Goal: Information Seeking & Learning: Understand process/instructions

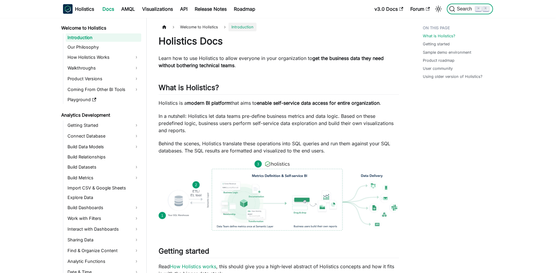
click at [475, 12] on button "Search ⌘ K" at bounding box center [469, 9] width 46 height 11
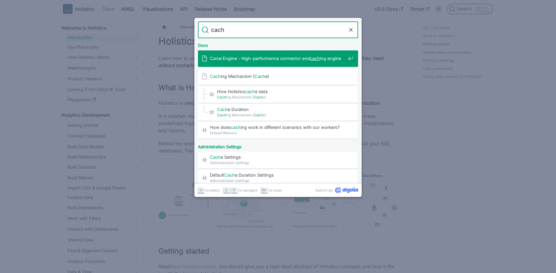
type input "cache"
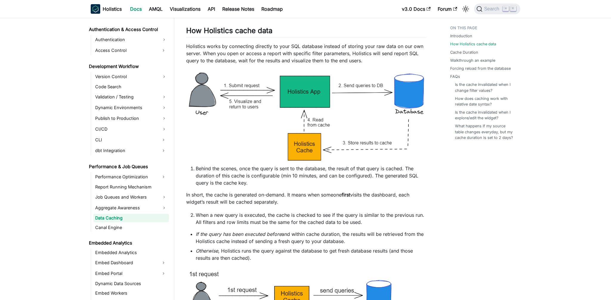
scroll to position [412, 0]
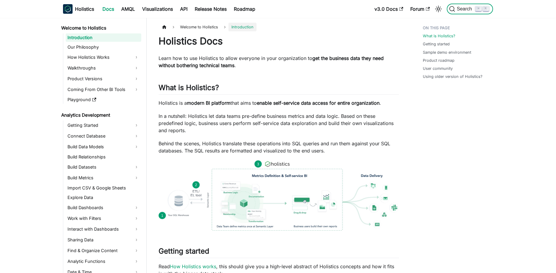
click at [460, 12] on span "Search" at bounding box center [465, 8] width 21 height 5
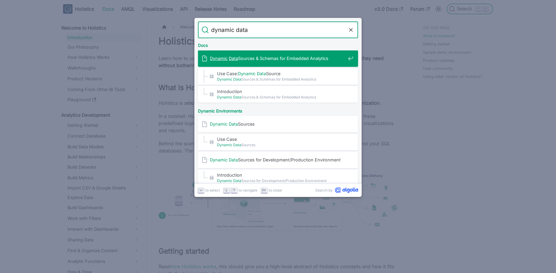
type input "dynamic data s"
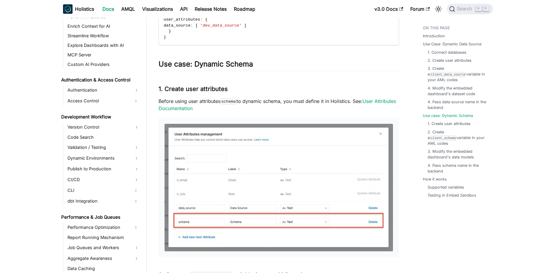
scroll to position [358, 0]
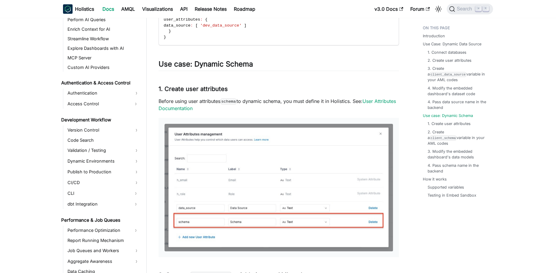
click at [88, 165] on li "Dynamic Environments" at bounding box center [104, 161] width 76 height 10
click at [109, 163] on link "Dynamic Environments" at bounding box center [104, 161] width 76 height 10
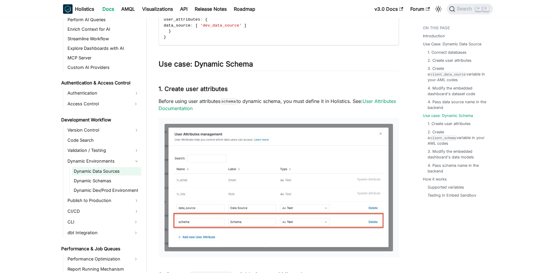
click at [109, 172] on link "Dynamic Data Sources" at bounding box center [106, 171] width 69 height 8
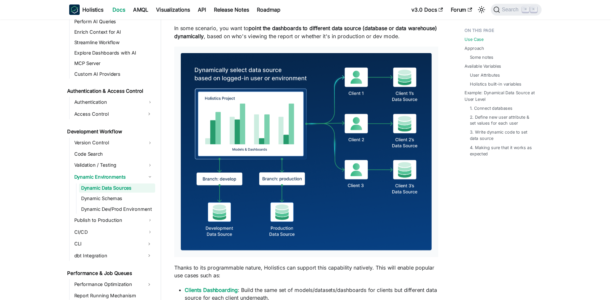
scroll to position [66, 0]
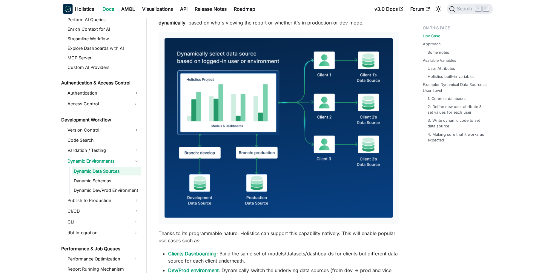
click at [248, 130] on img at bounding box center [278, 128] width 228 height 180
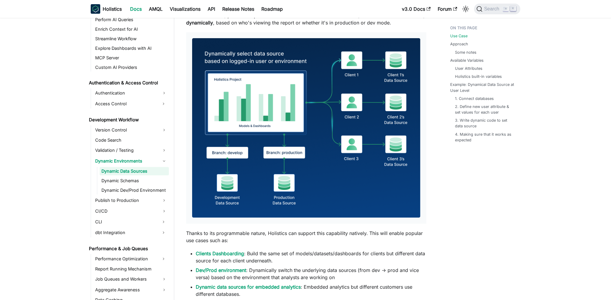
scroll to position [358, 0]
click at [489, 9] on span "Search" at bounding box center [493, 8] width 21 height 5
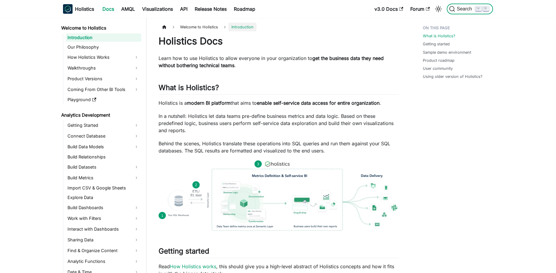
click at [464, 10] on span "Search" at bounding box center [465, 8] width 21 height 5
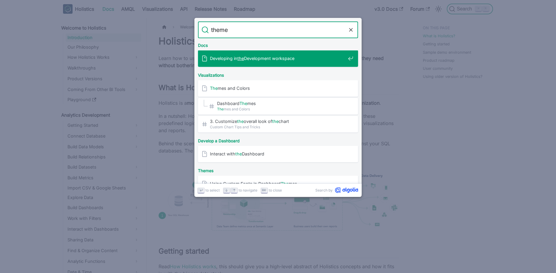
type input "themes"
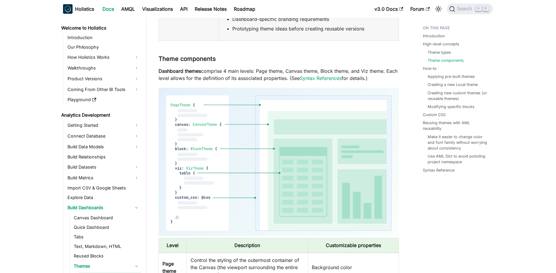
scroll to position [352, 0]
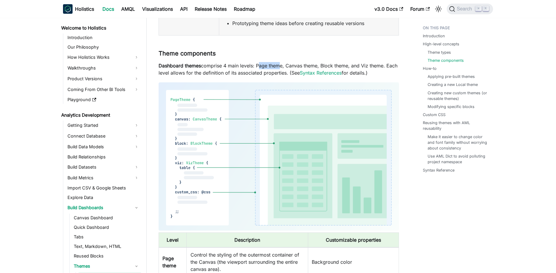
drag, startPoint x: 256, startPoint y: 64, endPoint x: 279, endPoint y: 65, distance: 22.4
click at [279, 65] on p "Dashboard themes comprise 4 main levels: Page theme, Canvas theme, Block theme,…" at bounding box center [278, 69] width 240 height 14
drag, startPoint x: 291, startPoint y: 66, endPoint x: 306, endPoint y: 66, distance: 14.9
click at [306, 66] on p "Dashboard themes comprise 4 main levels: Page theme, Canvas theme, Block theme,…" at bounding box center [278, 69] width 240 height 14
drag, startPoint x: 324, startPoint y: 66, endPoint x: 342, endPoint y: 67, distance: 18.8
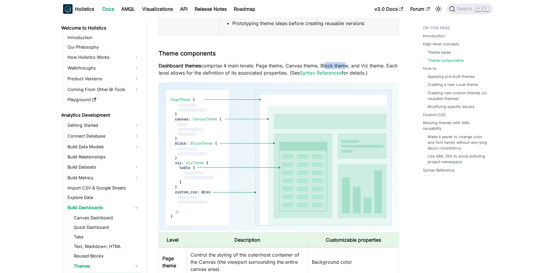
click at [342, 67] on p "Dashboard themes comprise 4 main levels: Page theme, Canvas theme, Block theme,…" at bounding box center [278, 69] width 240 height 14
drag, startPoint x: 368, startPoint y: 66, endPoint x: 386, endPoint y: 66, distance: 17.6
click at [386, 66] on p "Dashboard themes comprise 4 main levels: Page theme, Canvas theme, Block theme,…" at bounding box center [278, 69] width 240 height 14
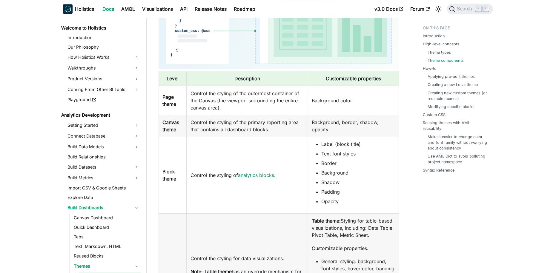
scroll to position [534, 0]
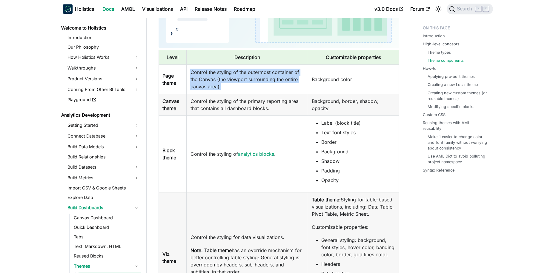
drag, startPoint x: 191, startPoint y: 73, endPoint x: 235, endPoint y: 84, distance: 45.0
click at [235, 84] on td "Control the styling of the outermost container of the Canvas (the viewport surr…" at bounding box center [247, 79] width 121 height 29
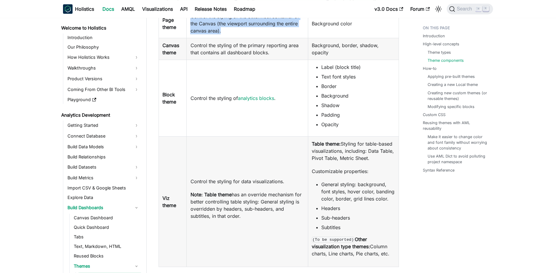
scroll to position [591, 0]
drag, startPoint x: 326, startPoint y: 75, endPoint x: 350, endPoint y: 77, distance: 24.3
click at [350, 77] on li "Text font styles" at bounding box center [358, 75] width 74 height 7
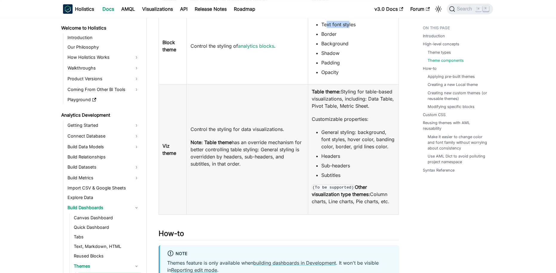
scroll to position [645, 0]
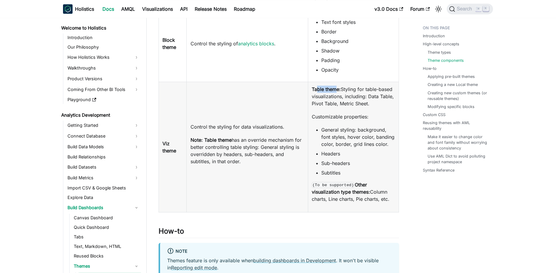
drag, startPoint x: 316, startPoint y: 90, endPoint x: 336, endPoint y: 90, distance: 19.7
click at [336, 90] on b "Table theme:" at bounding box center [326, 89] width 29 height 6
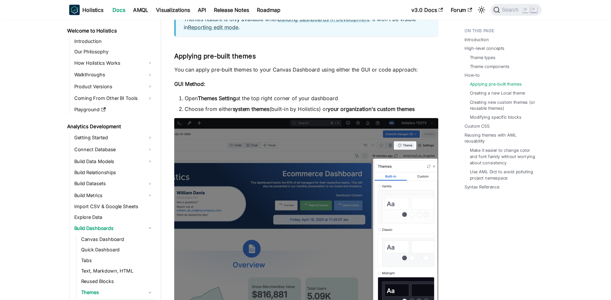
scroll to position [888, 0]
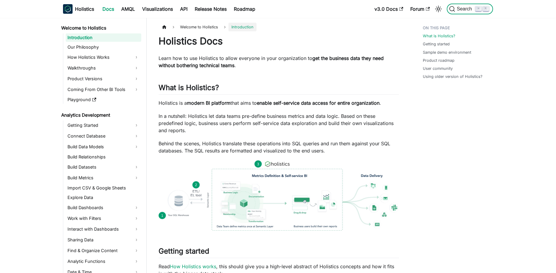
click at [463, 8] on span "Search" at bounding box center [465, 8] width 21 height 5
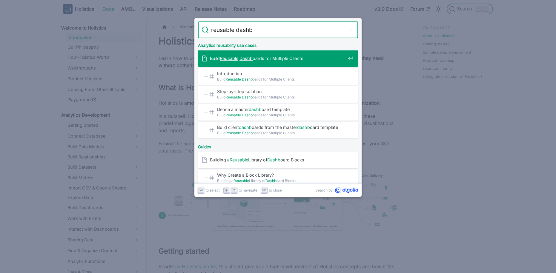
type input "reusable dashbo"
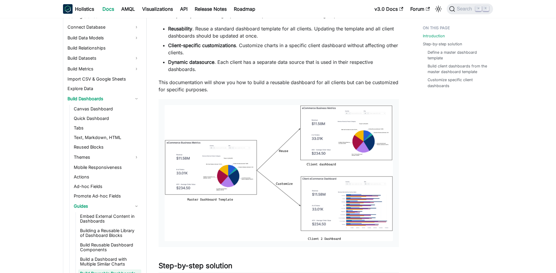
scroll to position [65, 0]
click at [228, 157] on img at bounding box center [278, 173] width 228 height 136
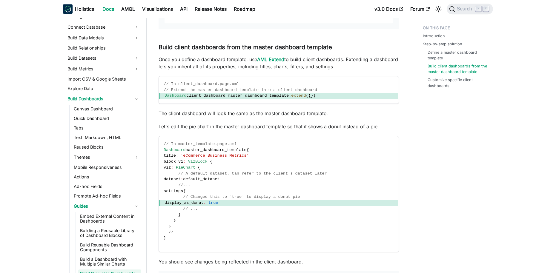
scroll to position [674, 0]
drag, startPoint x: 174, startPoint y: 95, endPoint x: 325, endPoint y: 97, distance: 151.0
click at [325, 97] on span "Dashboard client_dashboard = master_dashboard_template . extend ( { } )" at bounding box center [278, 96] width 239 height 6
click at [325, 95] on span "Dashboard client_dashboard = master_dashboard_template . extend ( { } )" at bounding box center [278, 96] width 239 height 6
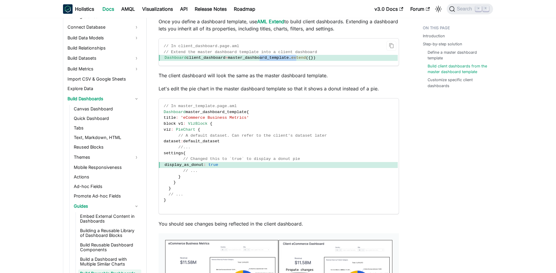
drag, startPoint x: 266, startPoint y: 57, endPoint x: 303, endPoint y: 57, distance: 37.0
click at [303, 57] on span "Dashboard client_dashboard = master_dashboard_template . extend ( { } )" at bounding box center [278, 58] width 239 height 6
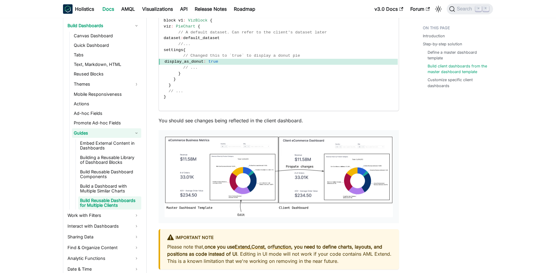
scroll to position [182, 0]
click at [104, 189] on link "Build a Dashboard with Multiple Similar Charts" at bounding box center [109, 188] width 63 height 13
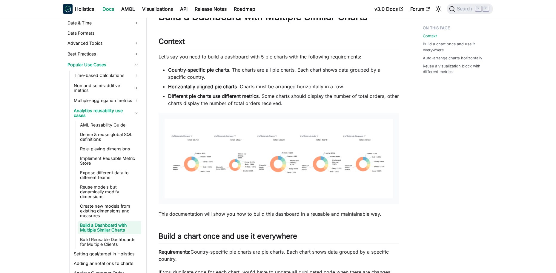
scroll to position [27, 0]
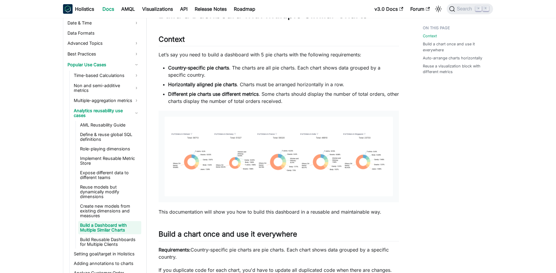
click at [242, 148] on img at bounding box center [278, 157] width 228 height 80
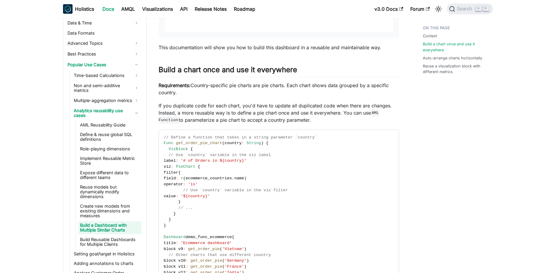
scroll to position [192, 0]
drag, startPoint x: 171, startPoint y: 70, endPoint x: 241, endPoint y: 69, distance: 70.4
click at [241, 69] on h2 "Build a chart once and use it everywhere ​" at bounding box center [278, 70] width 240 height 11
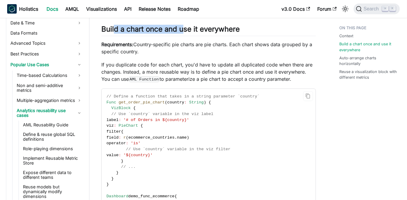
scroll to position [257, 0]
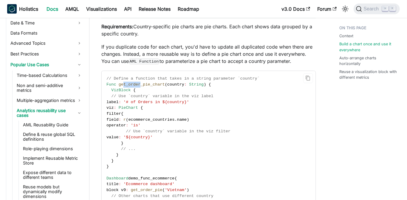
drag, startPoint x: 124, startPoint y: 84, endPoint x: 139, endPoint y: 85, distance: 15.0
click at [139, 85] on span "get_order_pie_chart" at bounding box center [142, 84] width 46 height 4
click at [193, 85] on span "String" at bounding box center [196, 84] width 15 height 4
click at [198, 86] on span "String" at bounding box center [196, 84] width 15 height 4
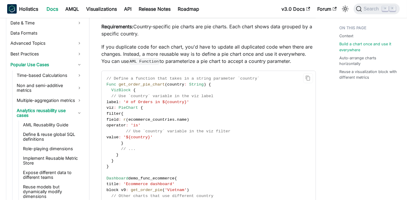
click at [175, 83] on span "country" at bounding box center [175, 84] width 17 height 4
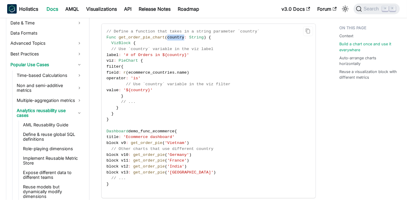
scroll to position [324, 0]
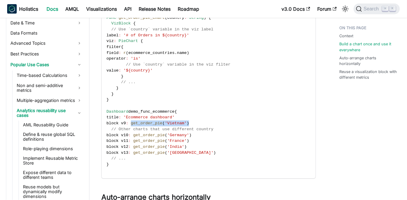
drag, startPoint x: 136, startPoint y: 123, endPoint x: 204, endPoint y: 125, distance: 68.7
click at [204, 125] on code "// Define a function that takes in a string parameter `country` Func get_order_…" at bounding box center [209, 91] width 214 height 174
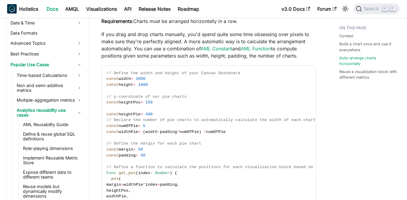
scroll to position [515, 0]
drag, startPoint x: 121, startPoint y: 78, endPoint x: 131, endPoint y: 78, distance: 9.6
click at [131, 78] on span "width" at bounding box center [125, 78] width 12 height 4
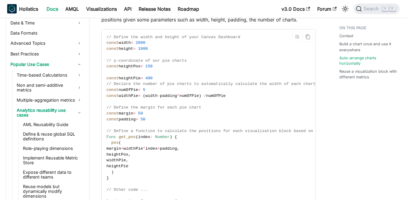
click at [153, 67] on span "150" at bounding box center [149, 66] width 7 height 4
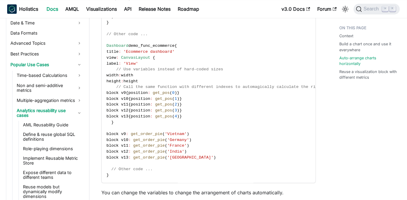
scroll to position [710, 0]
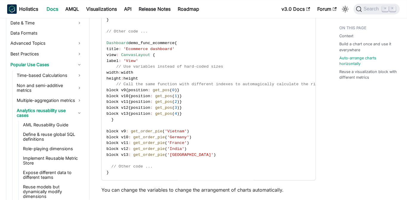
drag, startPoint x: 123, startPoint y: 72, endPoint x: 159, endPoint y: 77, distance: 36.5
click at [159, 77] on code "// Define the width and height of your Canvas Dashboard const width = 2000 cons…" at bounding box center [264, 25] width 324 height 309
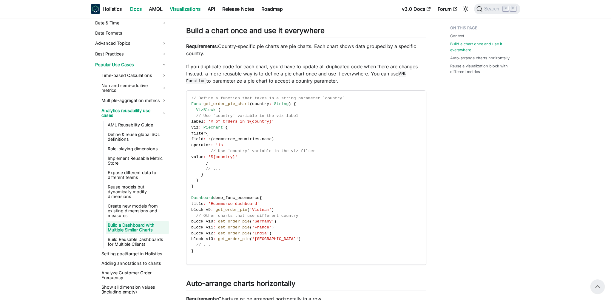
scroll to position [428, 0]
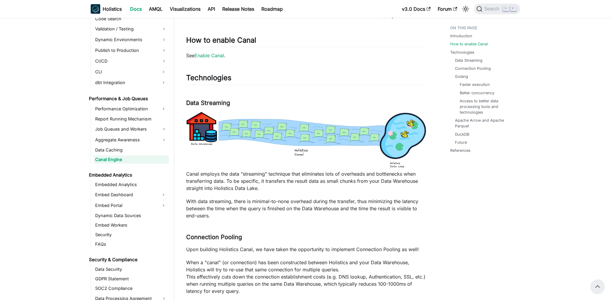
scroll to position [190, 0]
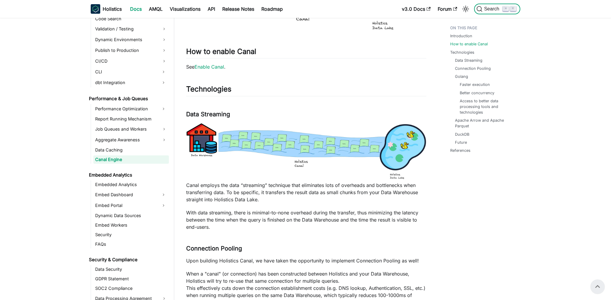
click at [407, 12] on span "Search" at bounding box center [490, 9] width 27 height 6
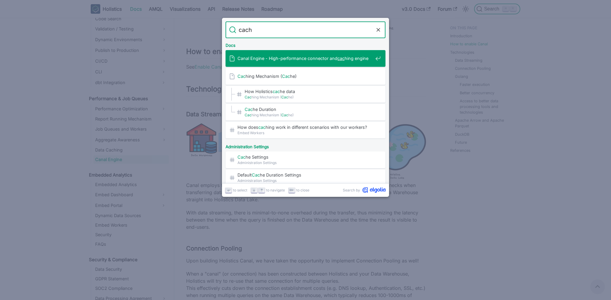
type input "cache"
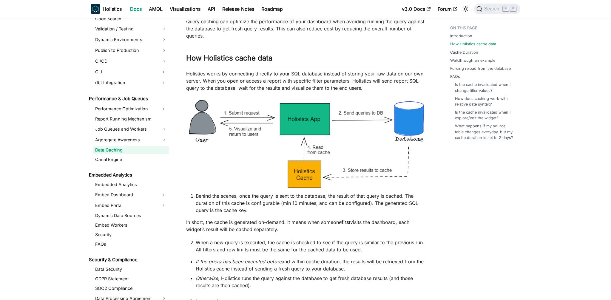
scroll to position [87, 0]
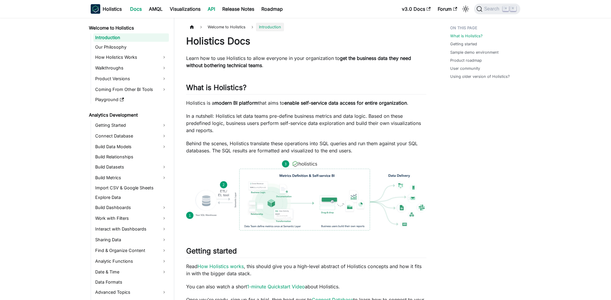
click at [213, 9] on link "API" at bounding box center [211, 9] width 15 height 10
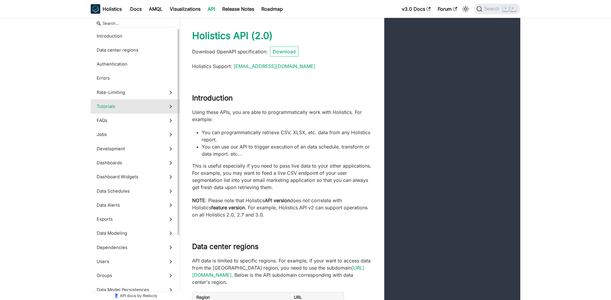
click at [154, 107] on span "Tutorials" at bounding box center [130, 106] width 66 height 7
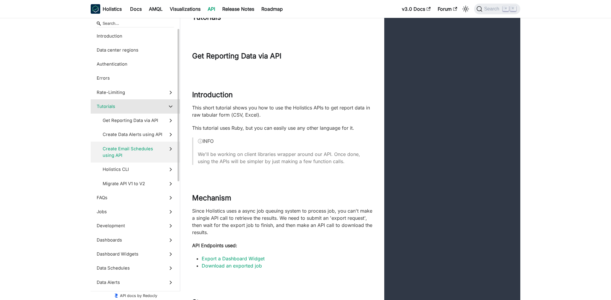
click at [139, 147] on span "Create Email Schedules using API" at bounding box center [133, 152] width 60 height 13
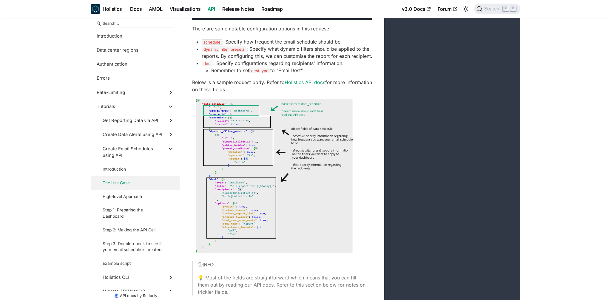
scroll to position [5917, 0]
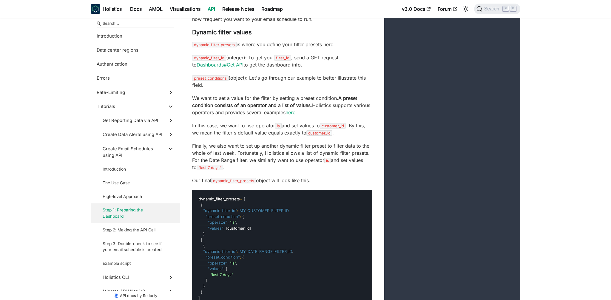
scroll to position [6138, 0]
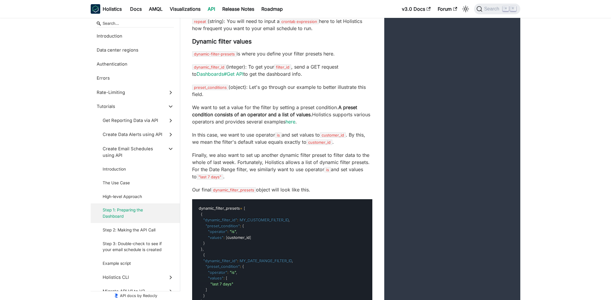
drag, startPoint x: 230, startPoint y: 123, endPoint x: 252, endPoint y: 118, distance: 21.7
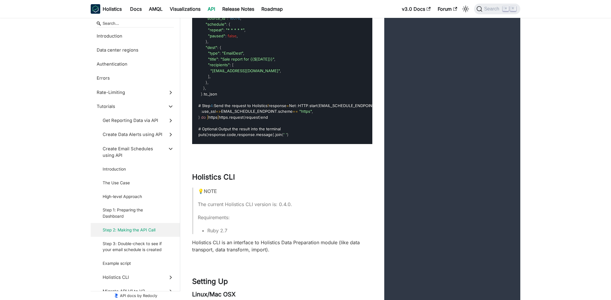
scroll to position [6884, 0]
